Goal: Transaction & Acquisition: Purchase product/service

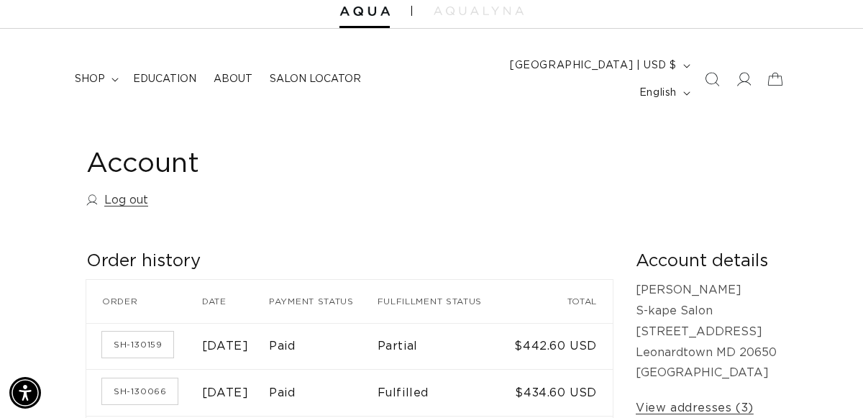
scroll to position [47, 0]
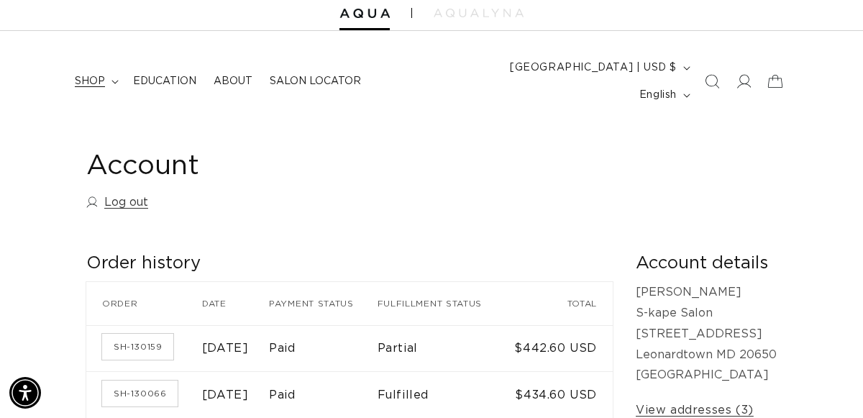
click at [98, 75] on span "shop" at bounding box center [90, 81] width 30 height 13
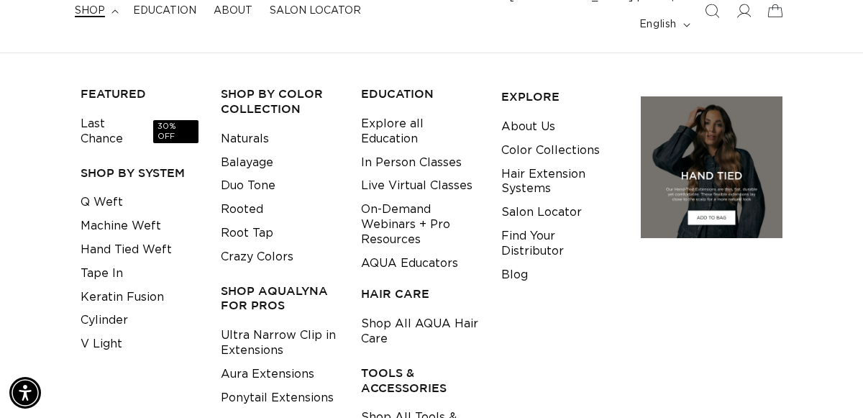
scroll to position [119, 0]
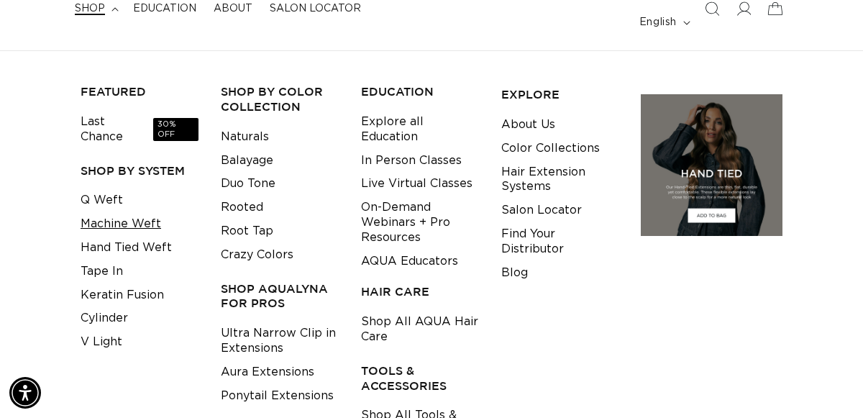
click at [124, 212] on link "Machine Weft" at bounding box center [121, 224] width 81 height 24
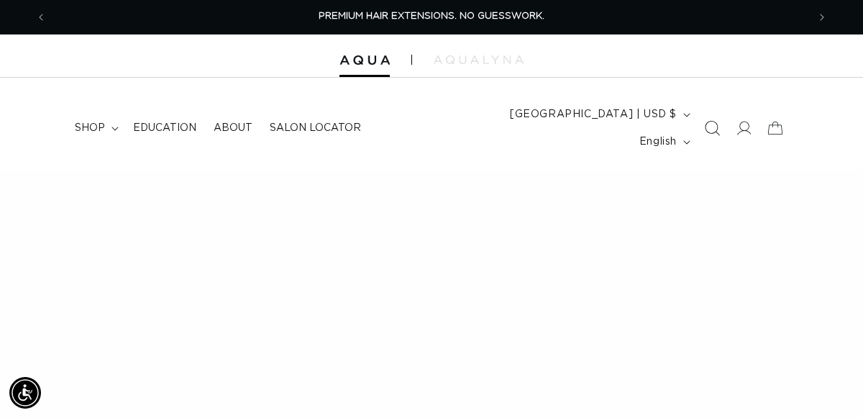
click at [717, 121] on icon "Search" at bounding box center [711, 128] width 15 height 15
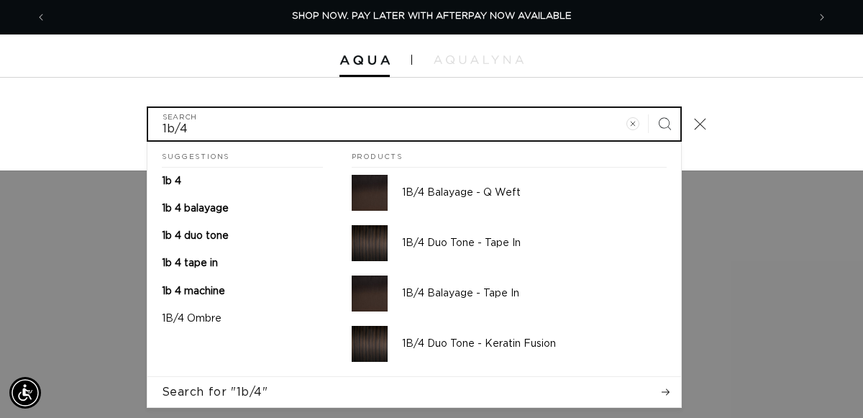
type input "1b/4"
click at [649, 108] on button "Search" at bounding box center [665, 124] width 32 height 32
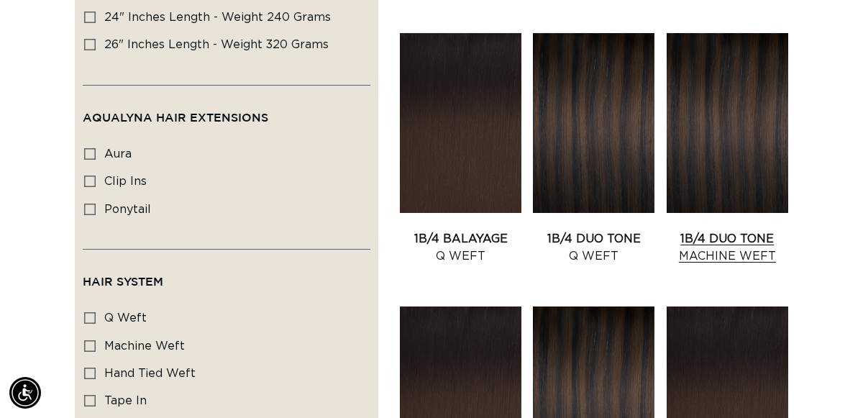
scroll to position [0, 761]
click at [757, 230] on link "1B/4 Duo Tone Machine Weft" at bounding box center [728, 247] width 122 height 35
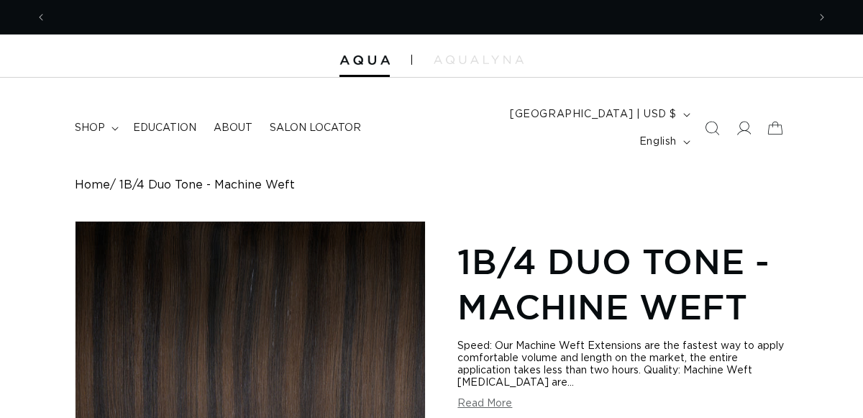
scroll to position [958, 0]
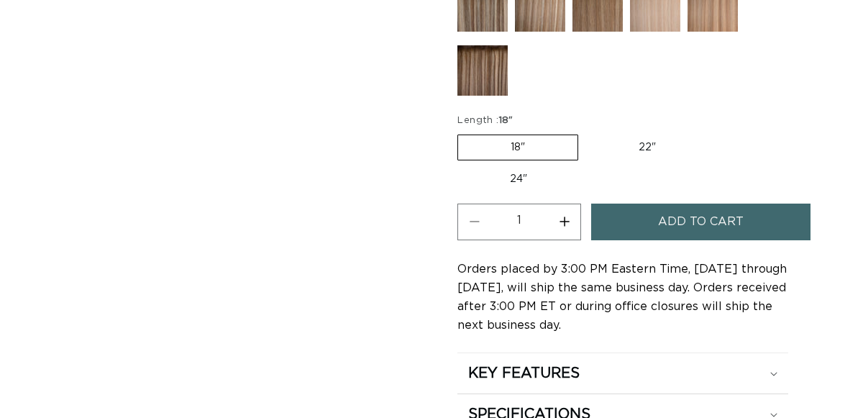
click at [727, 217] on span "Add to cart" at bounding box center [701, 222] width 86 height 37
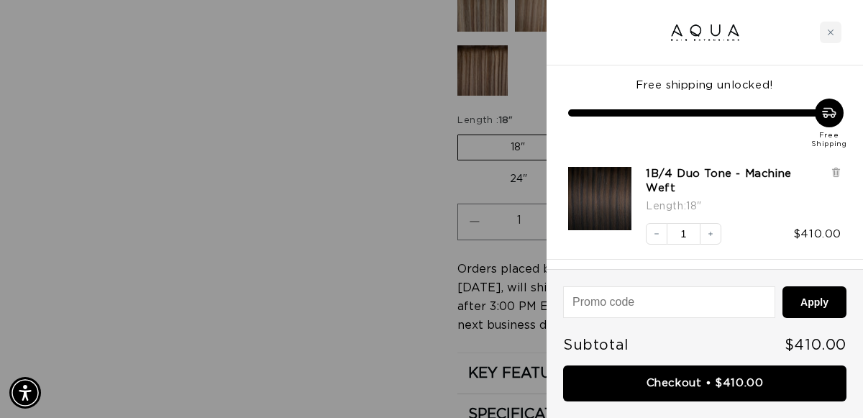
scroll to position [0, 0]
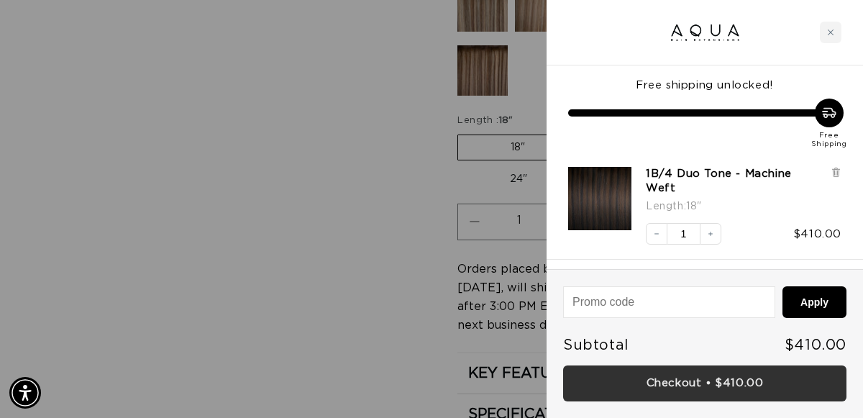
click at [711, 378] on link "Checkout • $410.00" at bounding box center [704, 383] width 283 height 37
